Goal: Task Accomplishment & Management: Complete application form

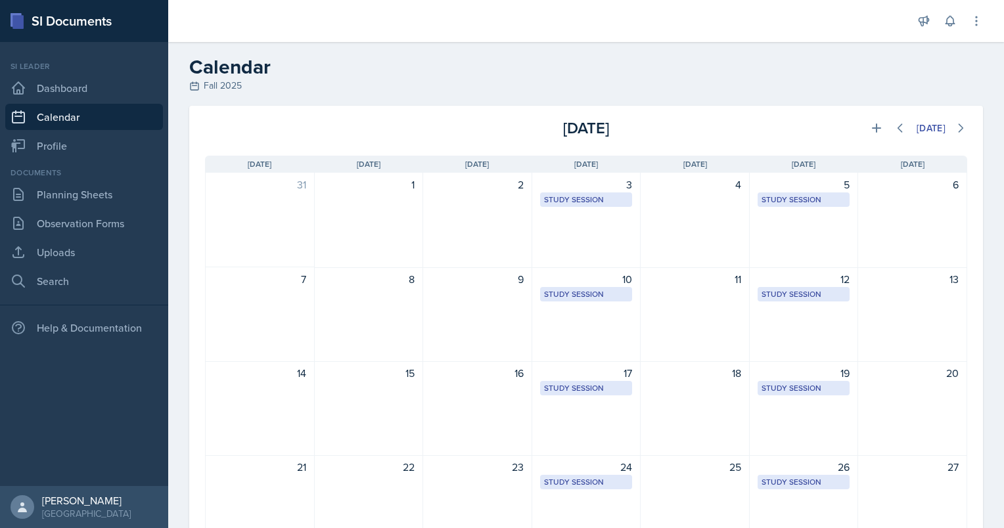
scroll to position [72, 0]
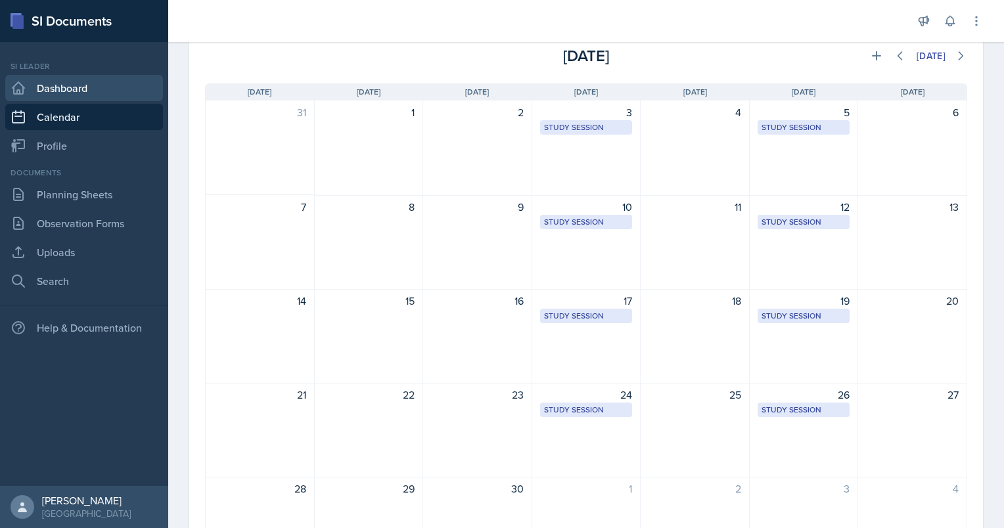
click at [80, 85] on link "Dashboard" at bounding box center [84, 88] width 158 height 26
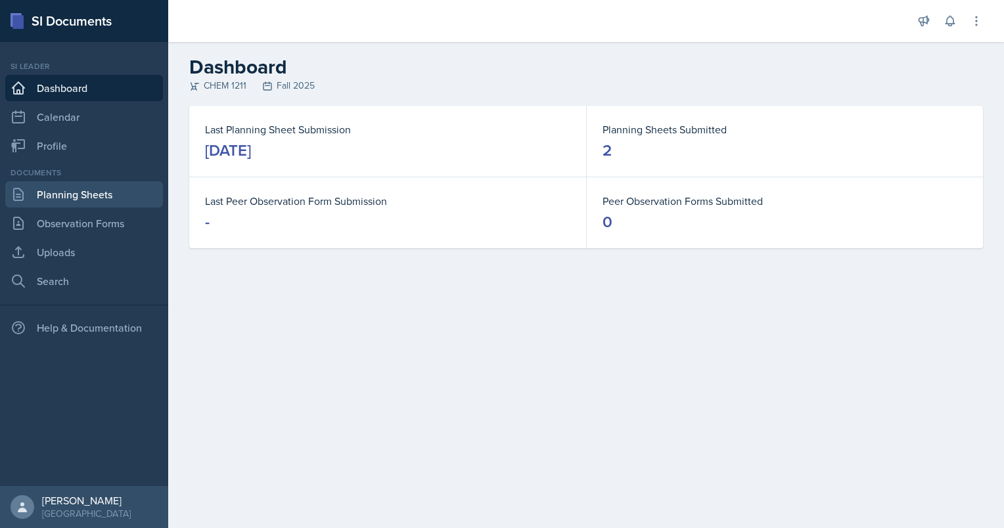
click at [88, 196] on link "Planning Sheets" at bounding box center [84, 194] width 158 height 26
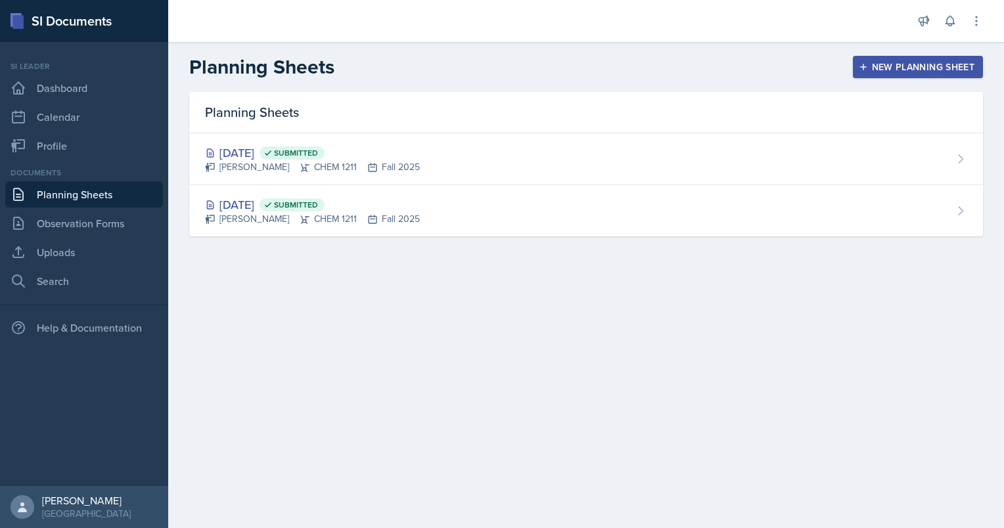
click at [909, 79] on header "Planning Sheets New Planning Sheet" at bounding box center [585, 67] width 835 height 50
click at [906, 71] on div "New Planning Sheet" at bounding box center [917, 67] width 113 height 11
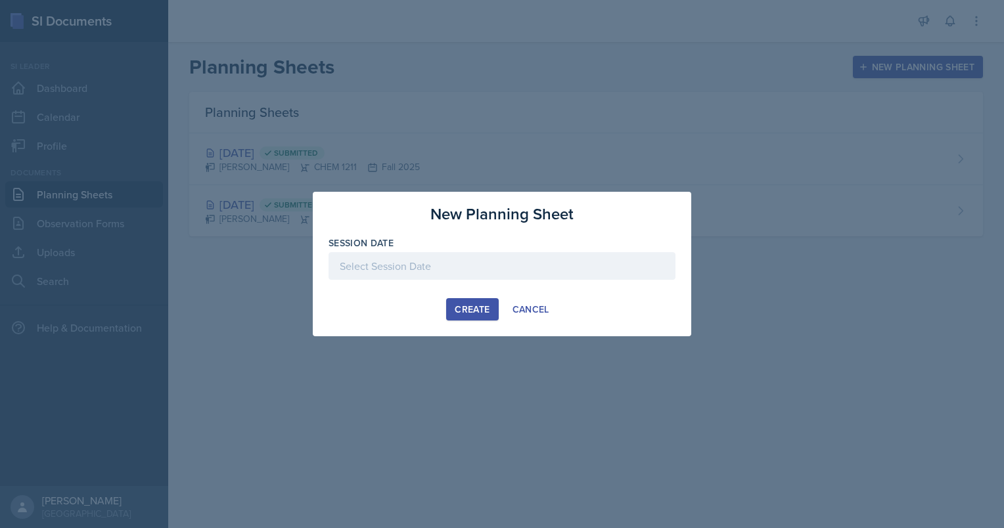
click at [575, 257] on div at bounding box center [501, 266] width 347 height 28
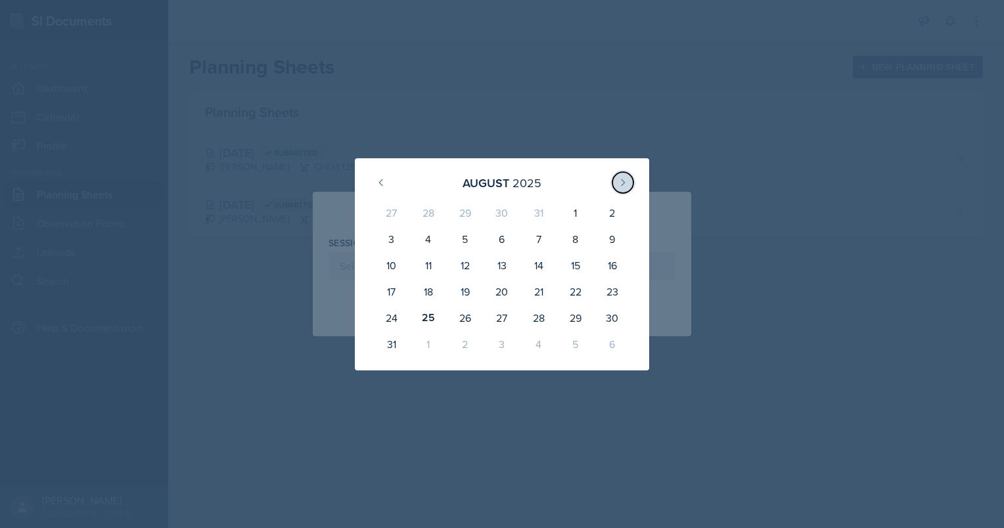
click at [625, 187] on icon at bounding box center [622, 182] width 11 height 11
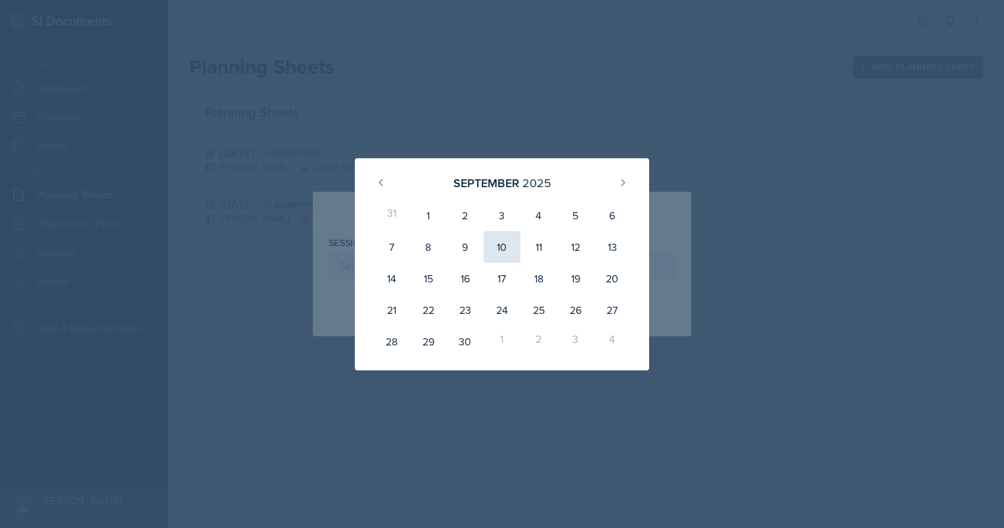
click at [497, 238] on div "10" at bounding box center [501, 247] width 37 height 32
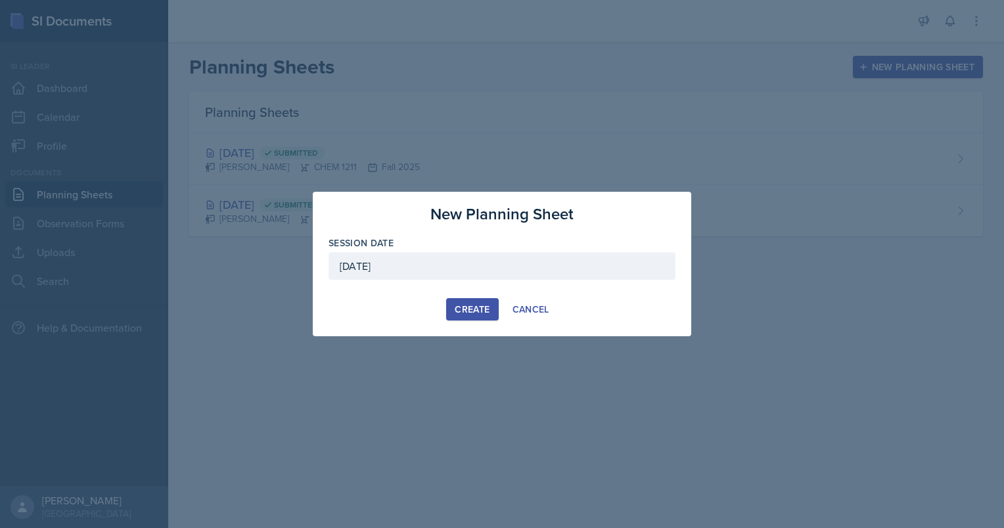
click at [471, 262] on div "[DATE]" at bounding box center [501, 266] width 347 height 28
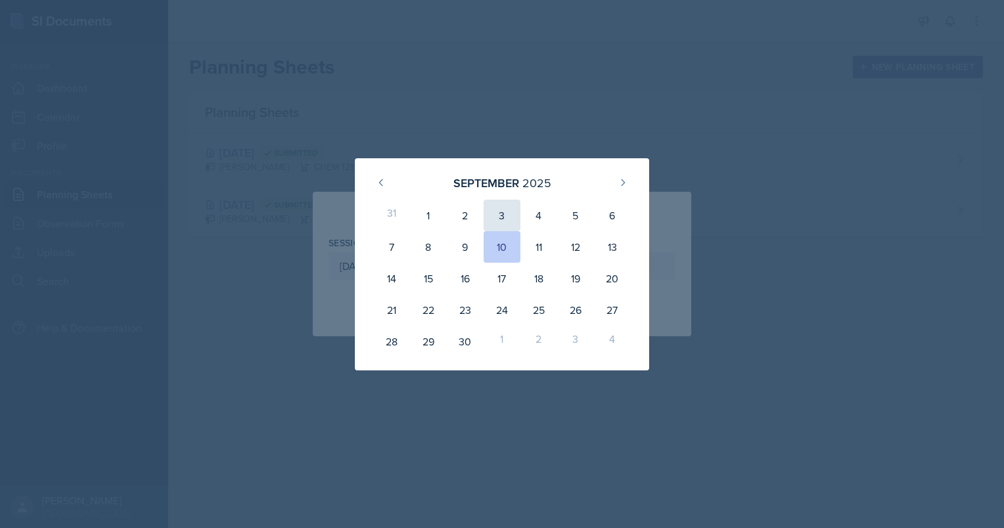
click at [510, 217] on div "3" at bounding box center [501, 216] width 37 height 32
type input "[DATE]"
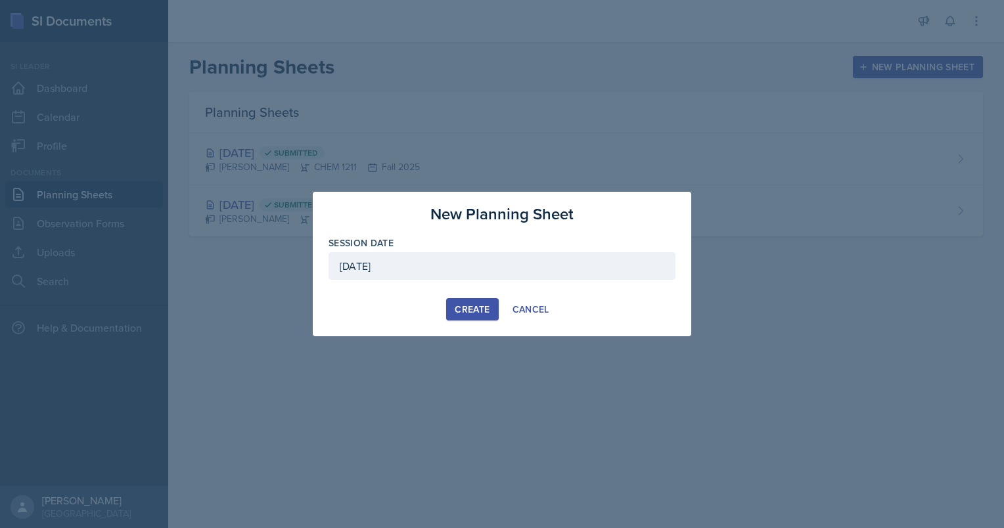
click at [466, 311] on div "Create" at bounding box center [472, 309] width 35 height 11
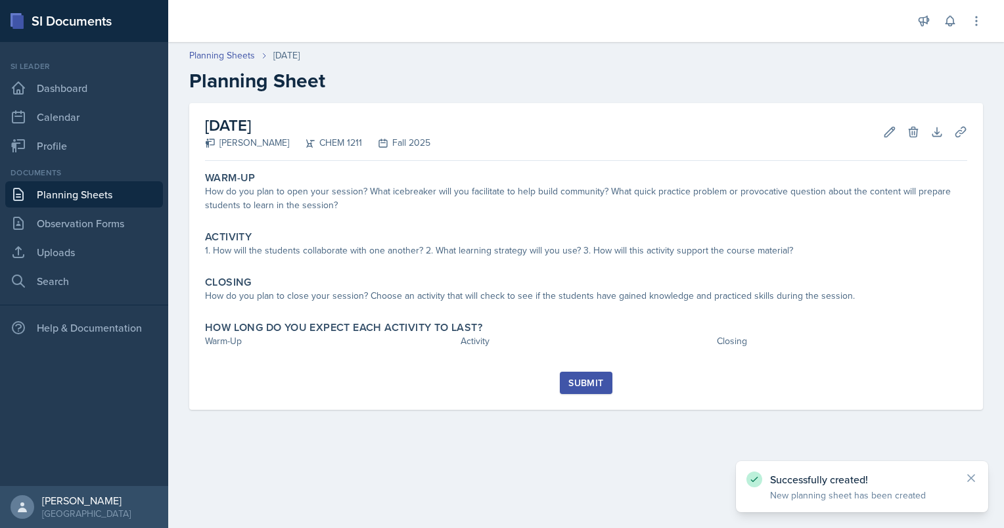
click at [129, 202] on link "Planning Sheets" at bounding box center [84, 194] width 158 height 26
